Goal: Task Accomplishment & Management: Use online tool/utility

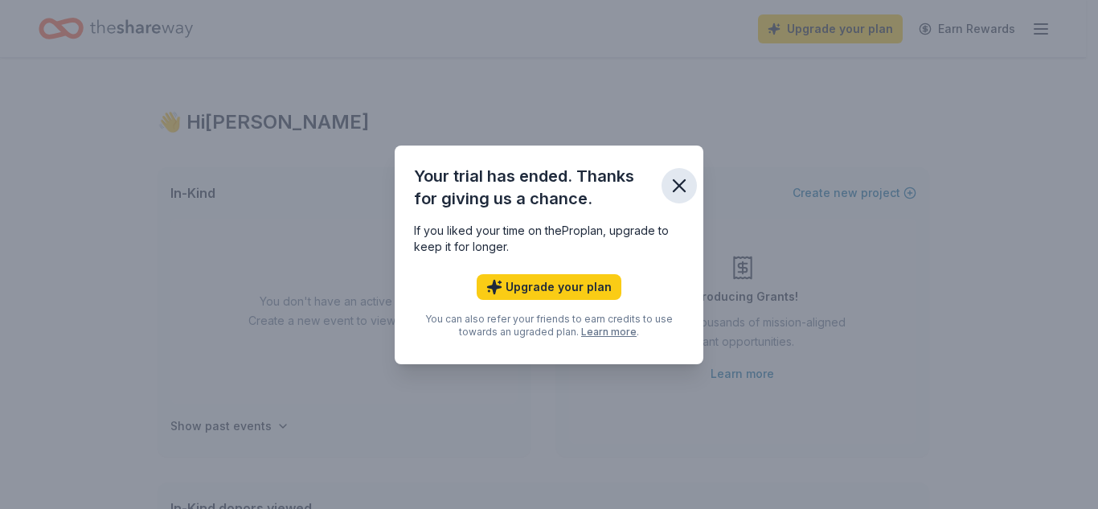
click at [671, 187] on icon "button" at bounding box center [679, 185] width 23 height 23
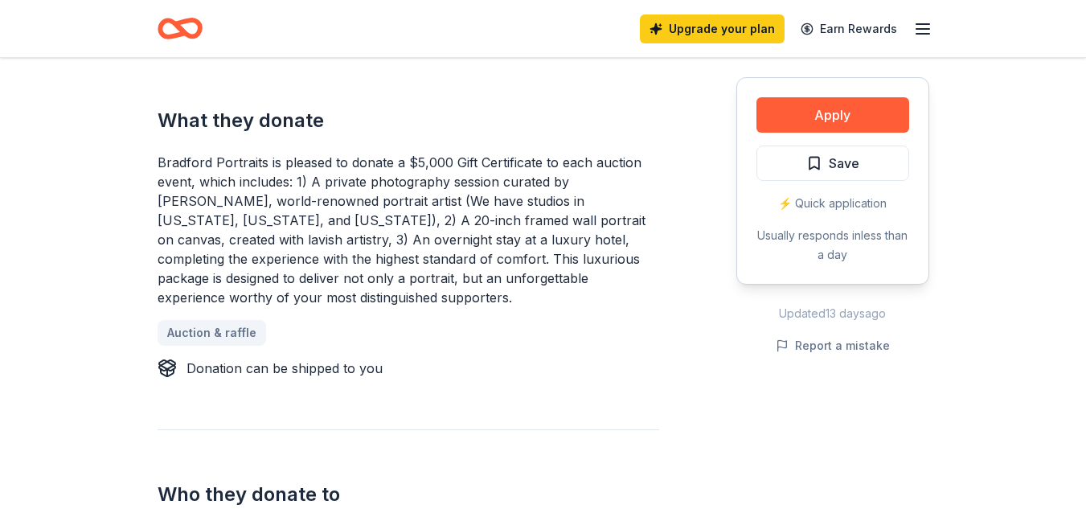
scroll to position [643, 0]
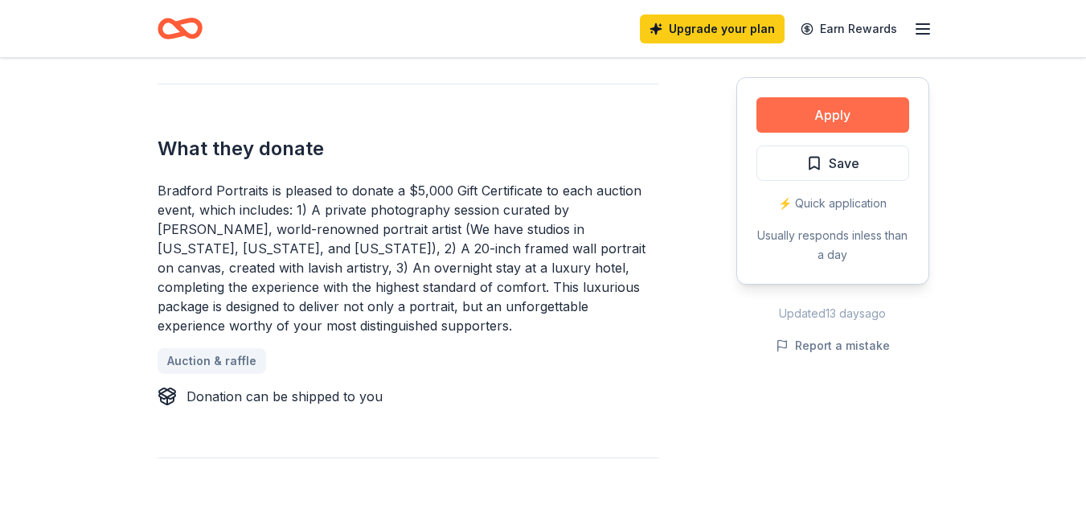
click at [877, 121] on button "Apply" at bounding box center [832, 114] width 153 height 35
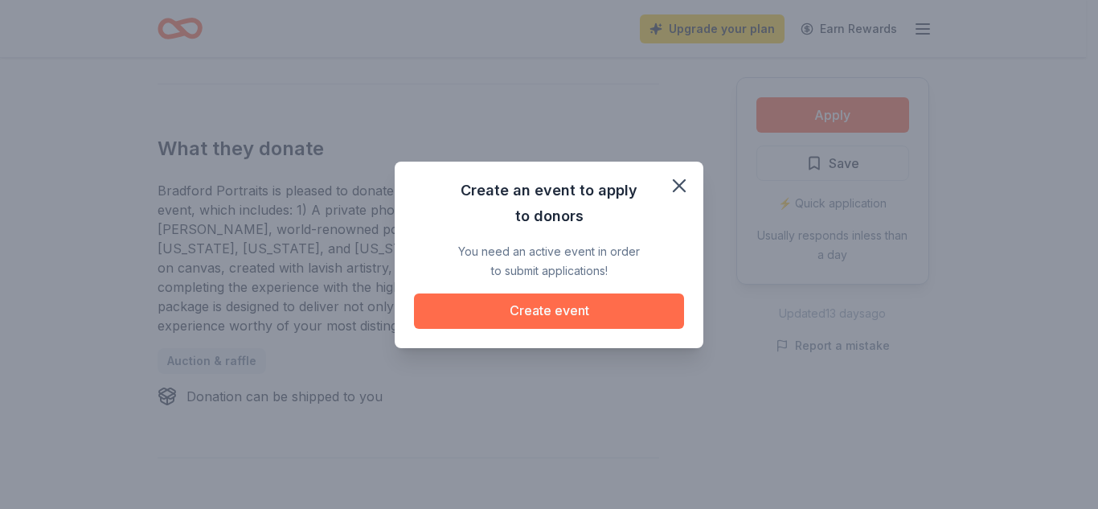
click at [544, 309] on button "Create event" at bounding box center [549, 310] width 270 height 35
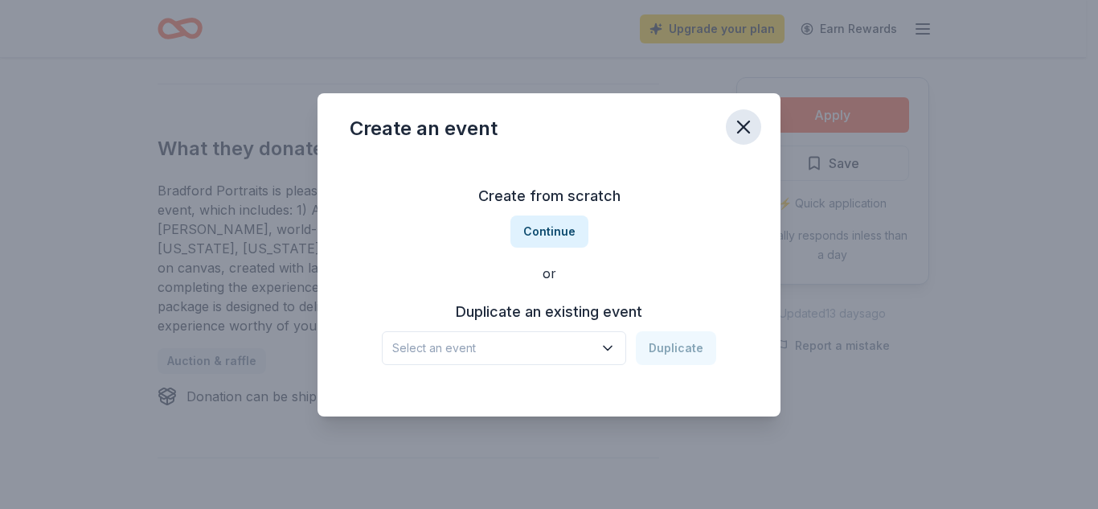
click at [752, 125] on icon "button" at bounding box center [743, 127] width 23 height 23
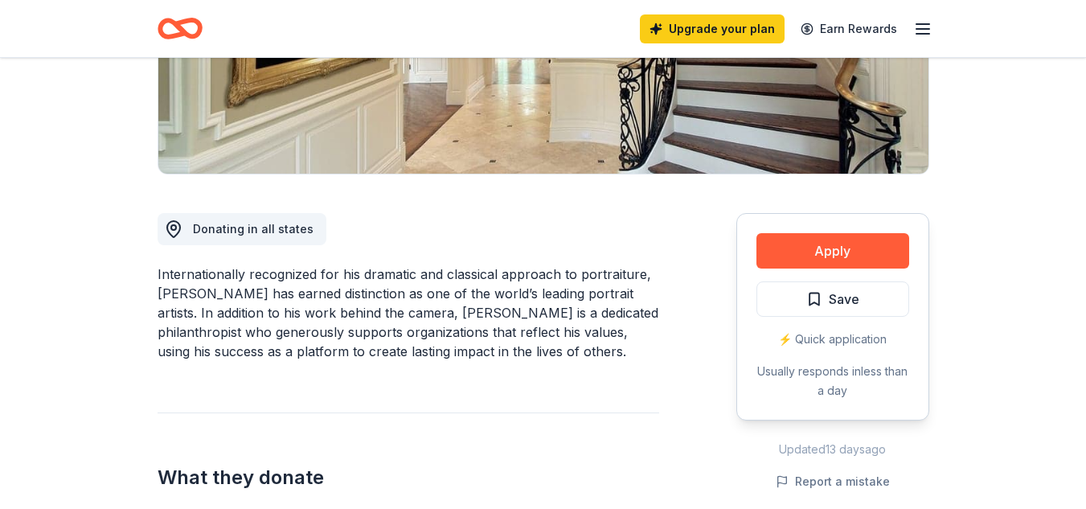
scroll to position [80, 0]
